Goal: Check status: Check status

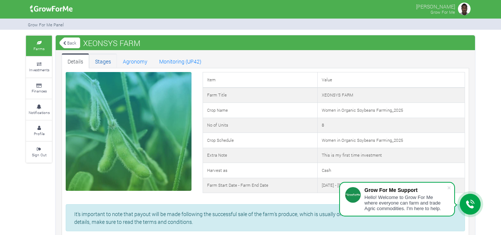
click at [105, 60] on link "Stages" at bounding box center [103, 60] width 28 height 15
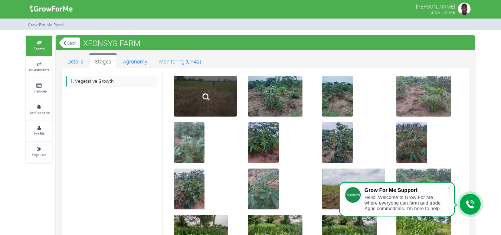
click at [192, 93] on div at bounding box center [205, 96] width 63 height 41
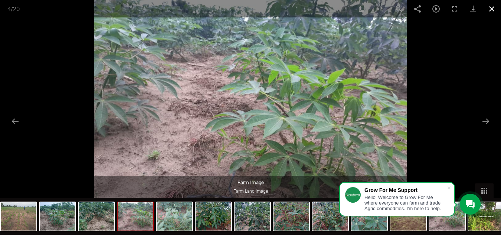
click at [491, 12] on button "Close gallery" at bounding box center [492, 8] width 19 height 17
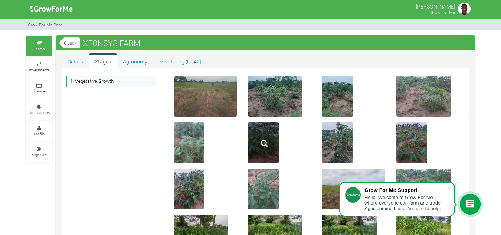
click at [271, 145] on img at bounding box center [265, 143] width 24 height 24
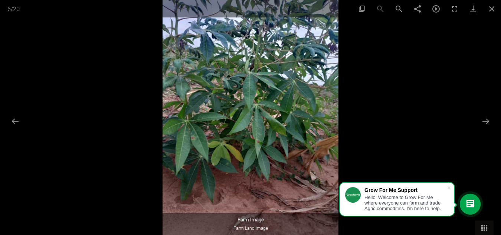
click at [271, 145] on img at bounding box center [251, 117] width 176 height 235
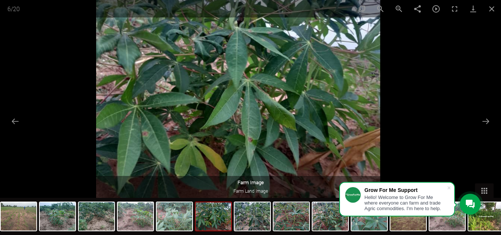
click at [270, 129] on img at bounding box center [238, 101] width 284 height 379
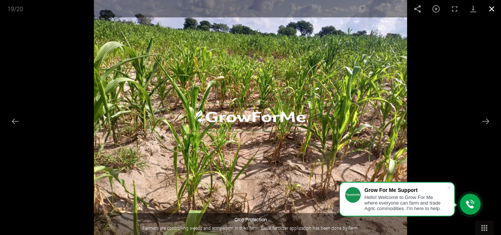
click at [492, 9] on button "Close gallery" at bounding box center [492, 8] width 19 height 17
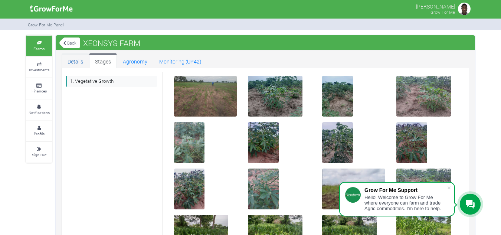
click at [78, 64] on link "Details" at bounding box center [75, 60] width 27 height 15
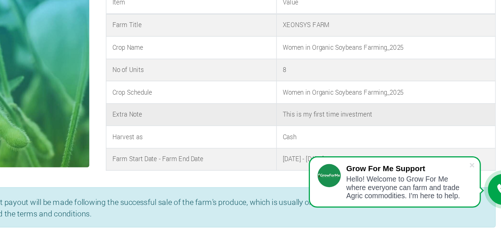
scroll to position [1, 0]
click at [447, 189] on span at bounding box center [449, 187] width 7 height 7
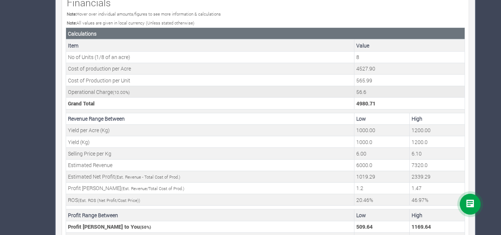
scroll to position [246, 0]
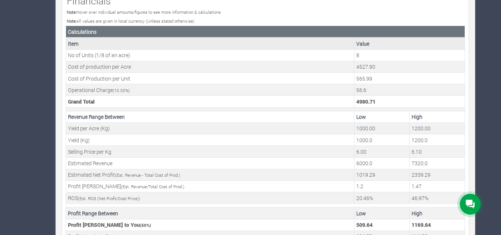
click at [147, 49] on td "Item" at bounding box center [210, 44] width 289 height 12
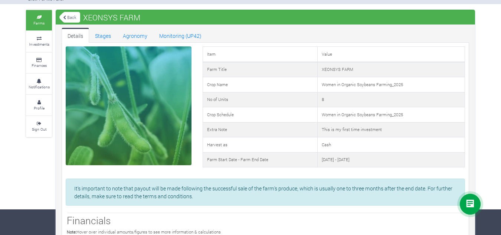
scroll to position [25, 0]
